Goal: Task Accomplishment & Management: Manage account settings

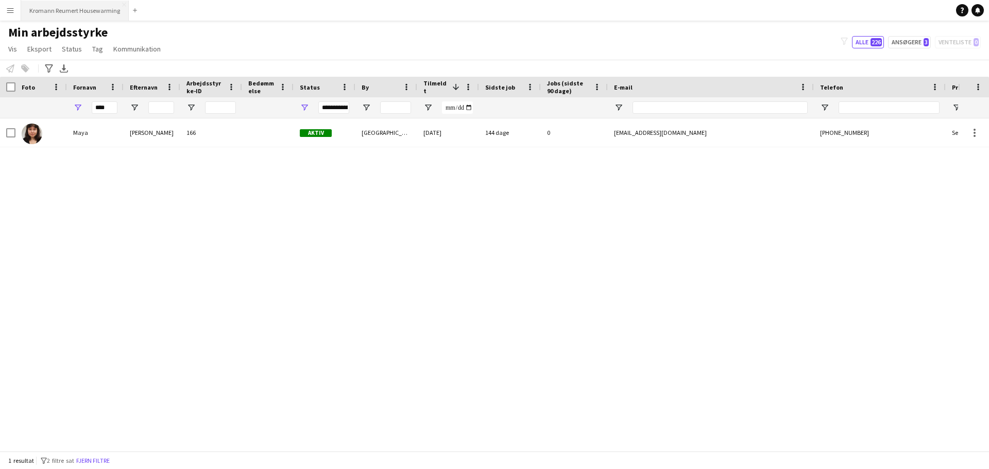
click at [72, 10] on button "Kromann Reumert Housewarming Luk" at bounding box center [75, 11] width 108 height 20
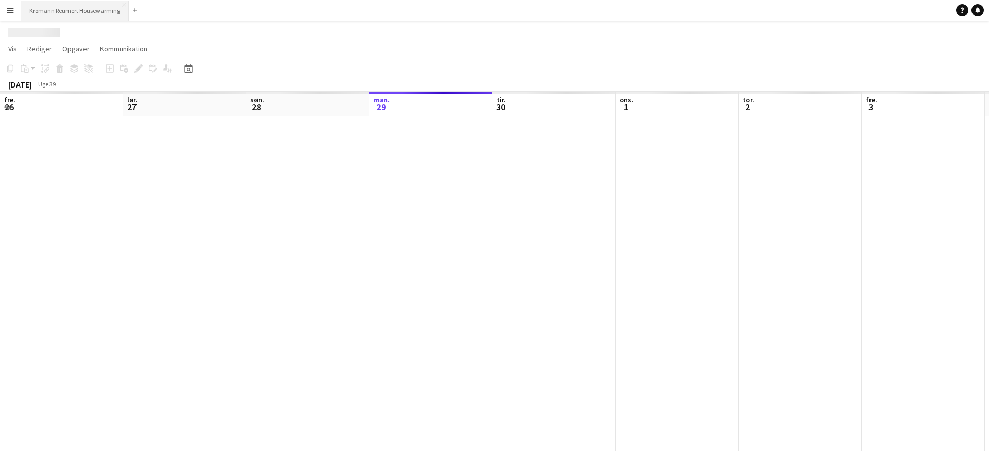
scroll to position [0, 246]
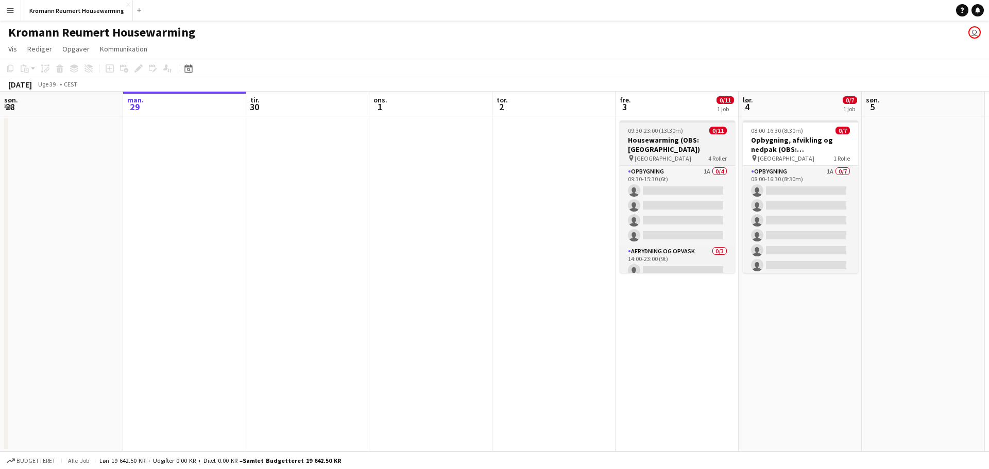
click at [653, 144] on h3 "Housewarming (OBS: [GEOGRAPHIC_DATA])" at bounding box center [677, 144] width 115 height 19
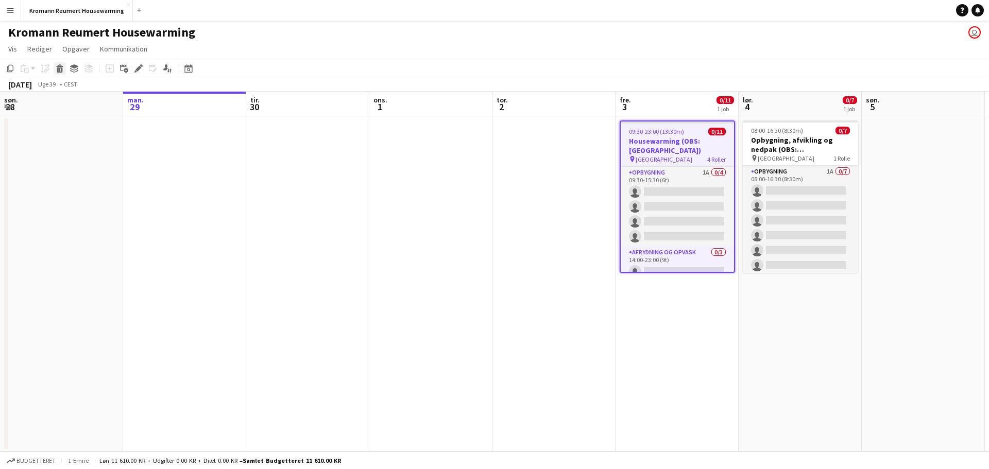
click at [59, 69] on icon "Slet" at bounding box center [60, 68] width 8 height 8
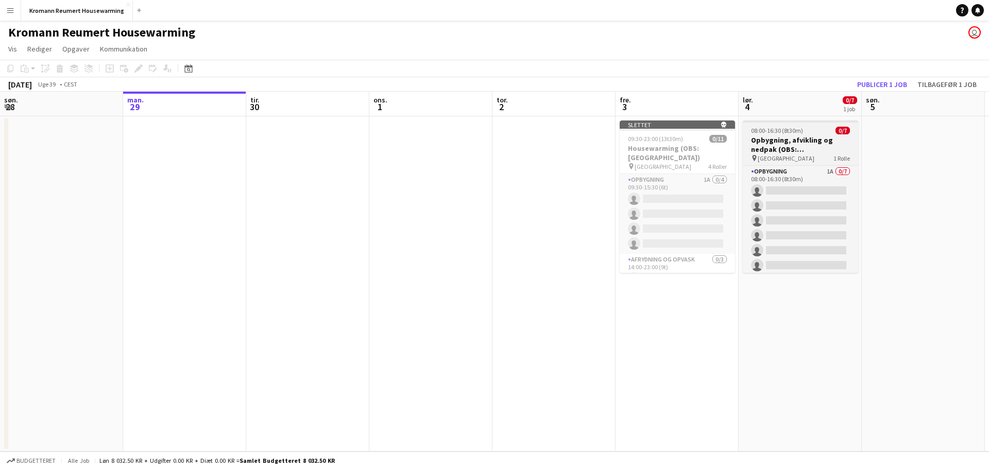
click at [798, 137] on h3 "Opbygning, afvikling og nedpak (OBS: [GEOGRAPHIC_DATA])" at bounding box center [800, 144] width 115 height 19
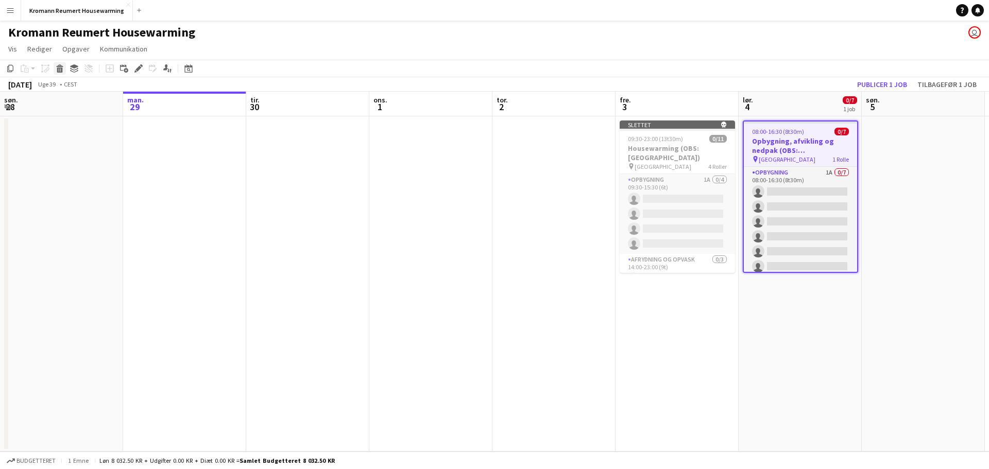
click at [60, 70] on icon at bounding box center [60, 69] width 6 height 5
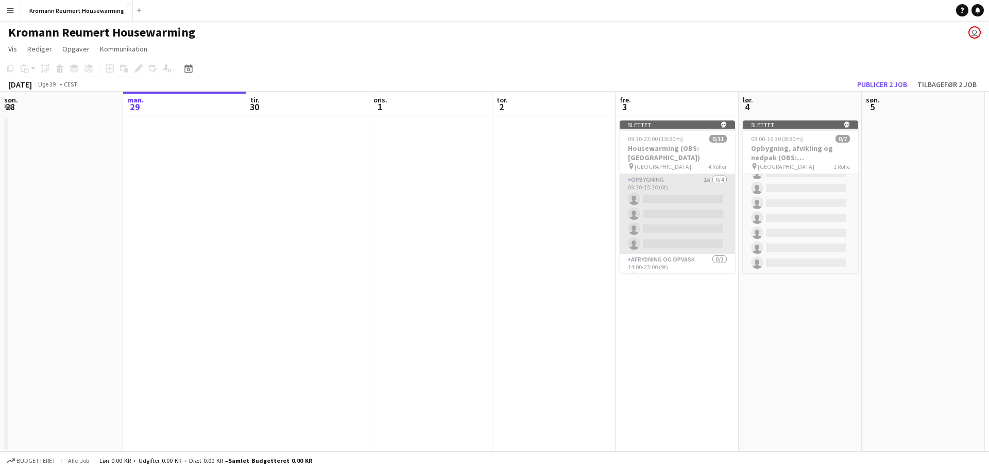
scroll to position [137, 0]
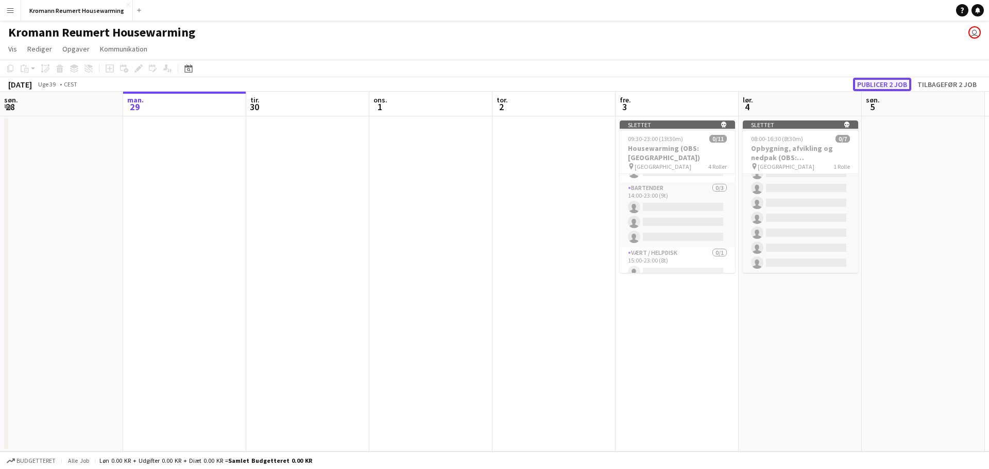
click at [883, 82] on button "Publicer 2 job" at bounding box center [882, 84] width 58 height 13
